Goal: Check status: Check status

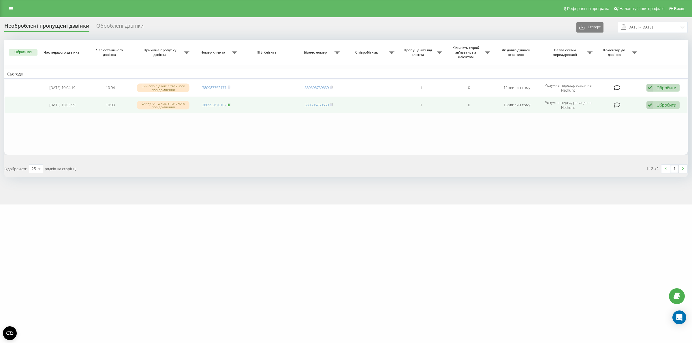
click at [230, 105] on icon at bounding box center [229, 104] width 3 height 3
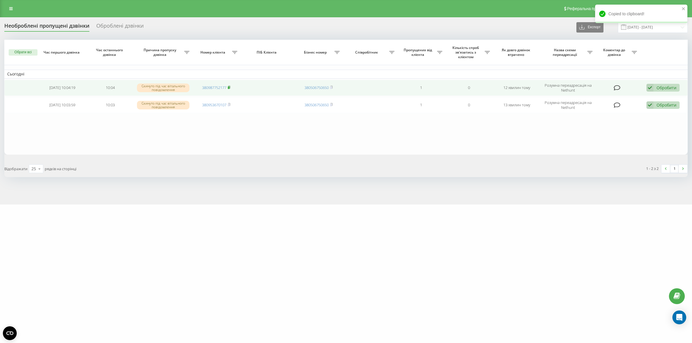
click at [229, 88] on rect at bounding box center [229, 87] width 2 height 3
click at [230, 86] on icon at bounding box center [229, 87] width 2 height 3
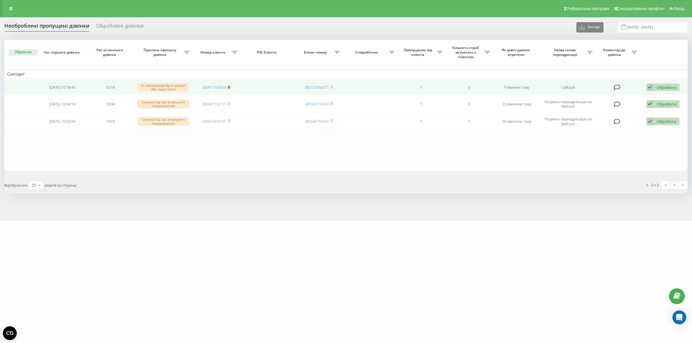
click at [229, 86] on rect at bounding box center [229, 87] width 2 height 3
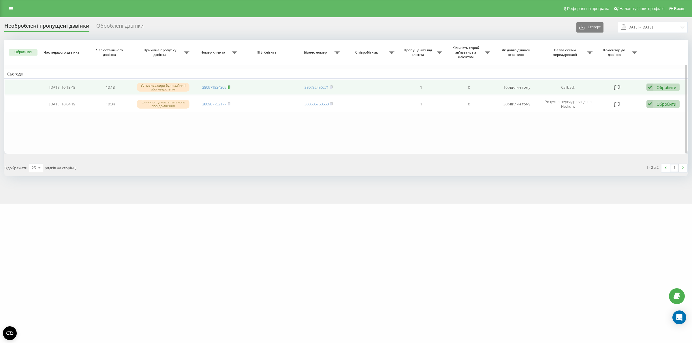
click at [229, 86] on rect at bounding box center [229, 87] width 2 height 3
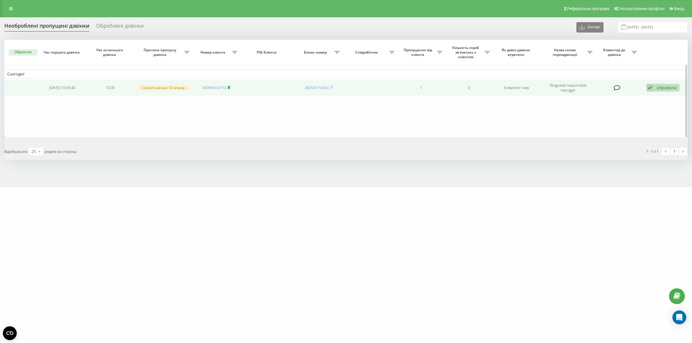
click at [229, 87] on rect at bounding box center [229, 87] width 2 height 3
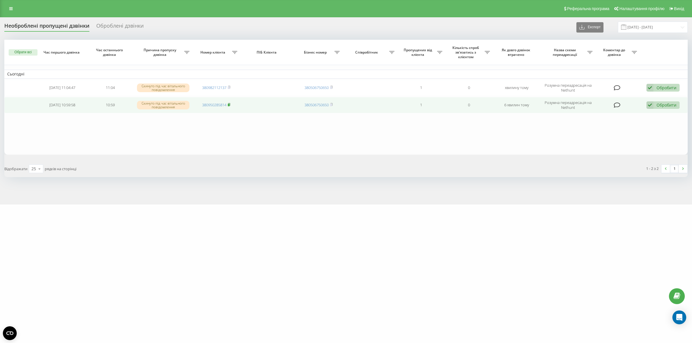
click at [230, 103] on icon at bounding box center [229, 104] width 2 height 3
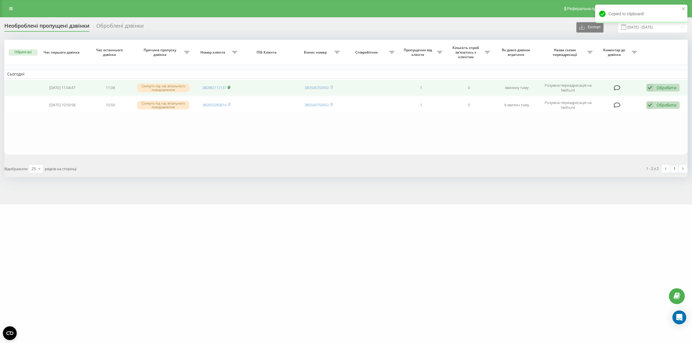
click at [230, 87] on icon at bounding box center [229, 87] width 2 height 3
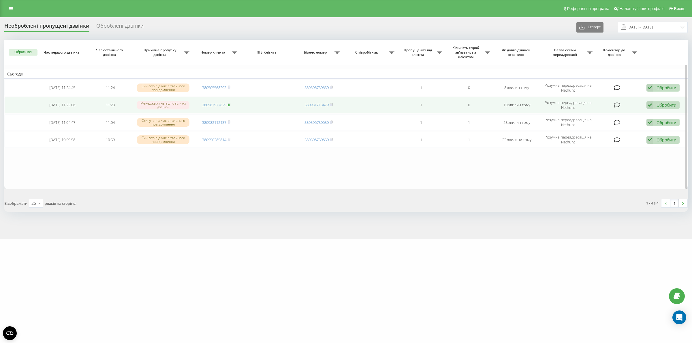
click at [230, 105] on icon at bounding box center [229, 104] width 3 height 3
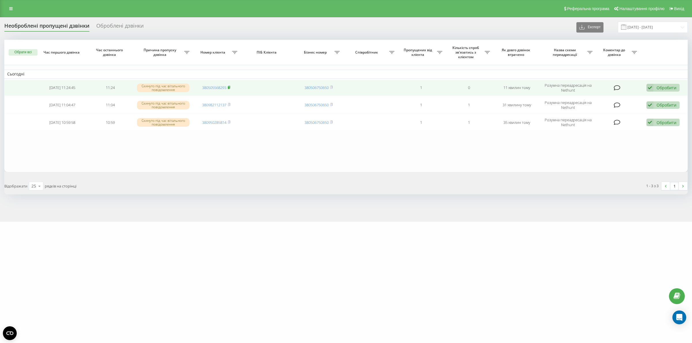
click at [230, 87] on icon at bounding box center [229, 87] width 3 height 3
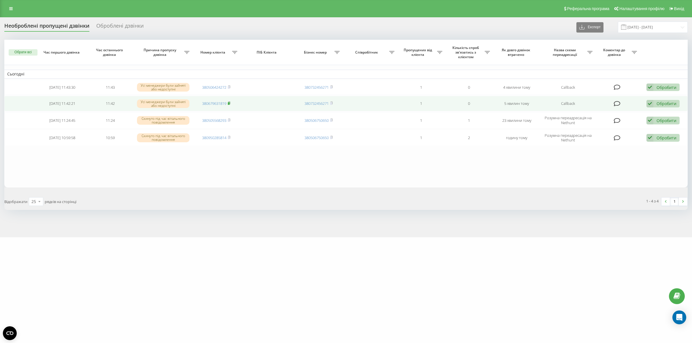
click at [229, 104] on rect at bounding box center [229, 103] width 2 height 3
click at [229, 103] on rect at bounding box center [229, 103] width 2 height 3
